Goal: Information Seeking & Learning: Understand process/instructions

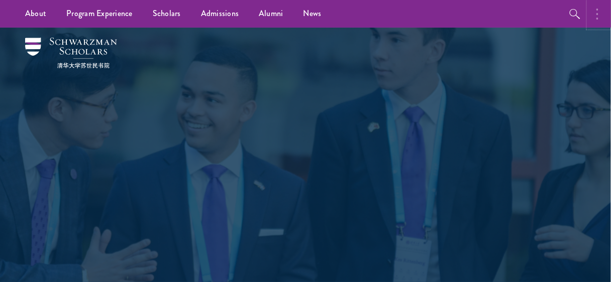
click at [598, 13] on circle "button" at bounding box center [598, 14] width 2 height 2
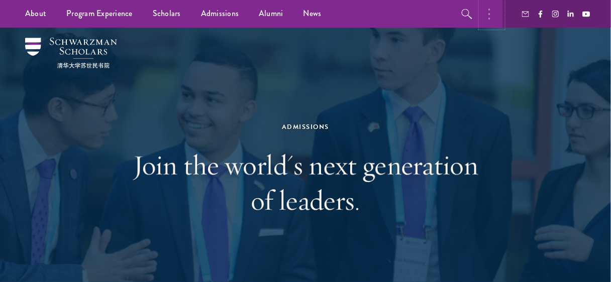
click at [493, 6] on button "button" at bounding box center [492, 14] width 22 height 28
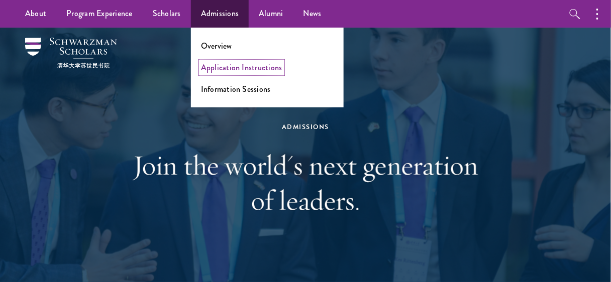
click at [221, 67] on link "Application Instructions" at bounding box center [241, 68] width 81 height 12
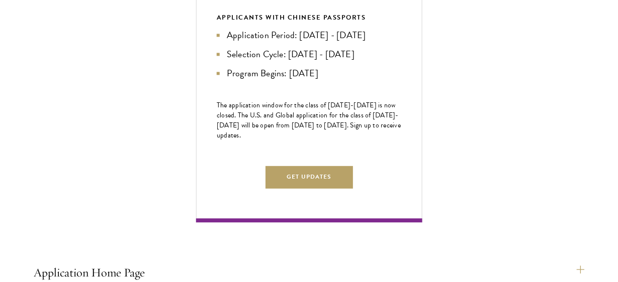
scroll to position [538, 0]
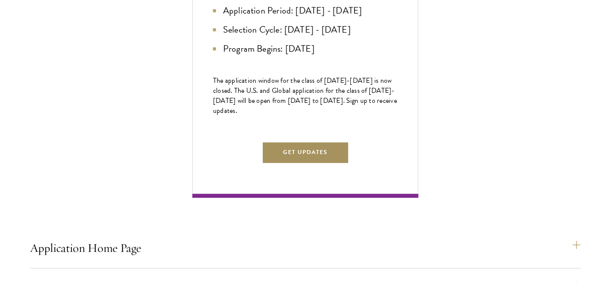
click at [275, 164] on button "Get Updates" at bounding box center [305, 152] width 87 height 23
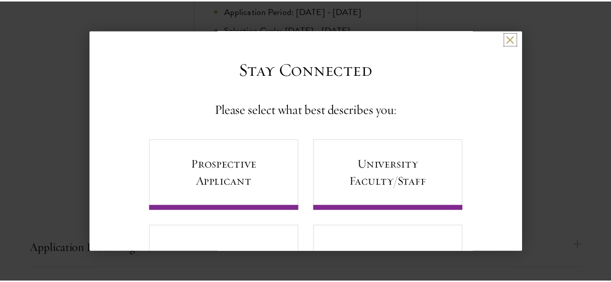
scroll to position [0, 0]
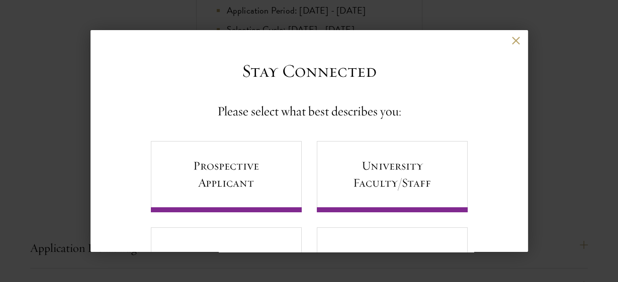
click at [511, 35] on div "Back Stay Connected Please select what best describes you: Prospective Applican…" at bounding box center [308, 141] width 437 height 222
click at [512, 38] on button at bounding box center [516, 40] width 9 height 9
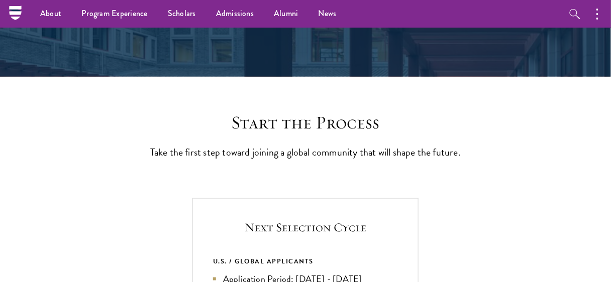
scroll to position [167, 0]
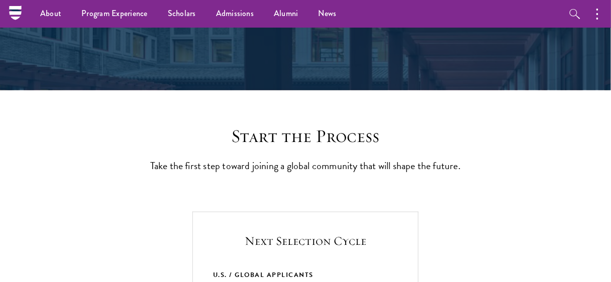
click at [17, 13] on nav "About Overview Leadership Donors Program Experience Overview Curriculum Student…" at bounding box center [241, 14] width 453 height 28
drag, startPoint x: 17, startPoint y: 16, endPoint x: 38, endPoint y: 55, distance: 44.3
click at [22, 26] on nav "About Overview Leadership Donors Program Experience Overview Curriculum Student…" at bounding box center [241, 14] width 453 height 28
